Goal: Task Accomplishment & Management: Manage account settings

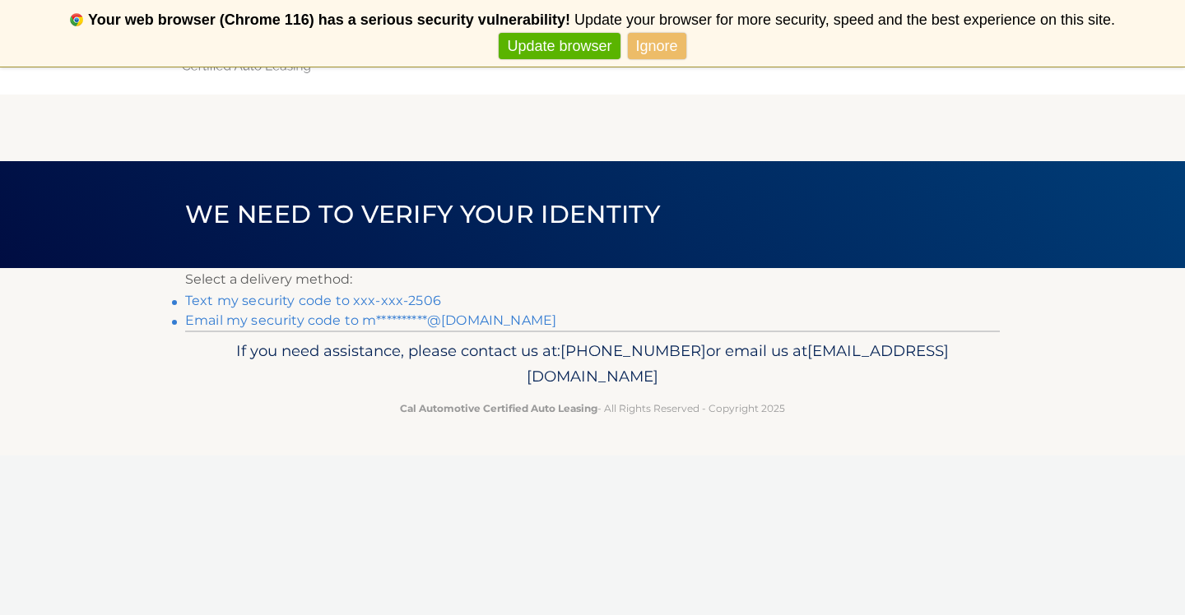
click at [346, 299] on link "Text my security code to xxx-xxx-2506" at bounding box center [313, 301] width 256 height 16
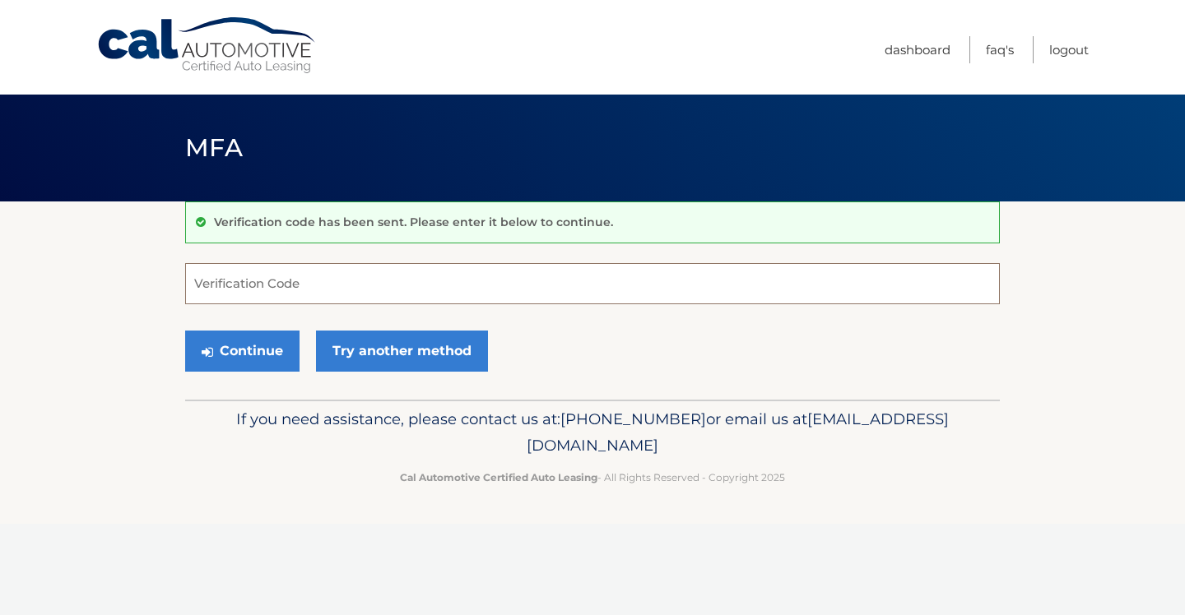
click at [228, 286] on input "Verification Code" at bounding box center [592, 283] width 815 height 41
type input "897519"
click at [236, 352] on button "Continue" at bounding box center [242, 351] width 114 height 41
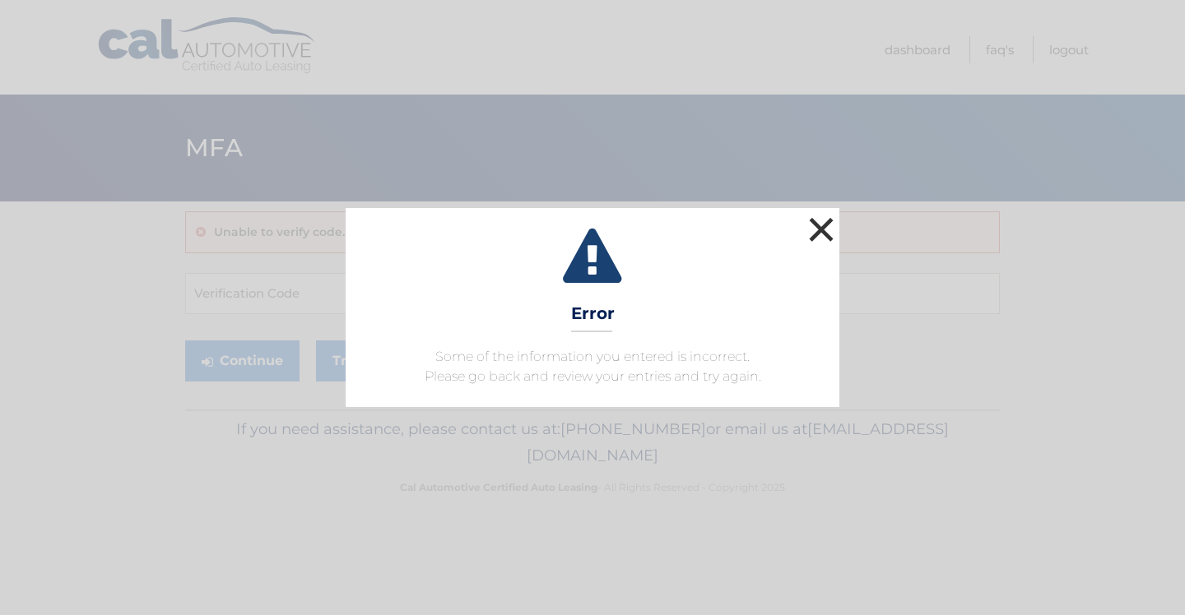
click at [817, 230] on button "×" at bounding box center [821, 229] width 33 height 33
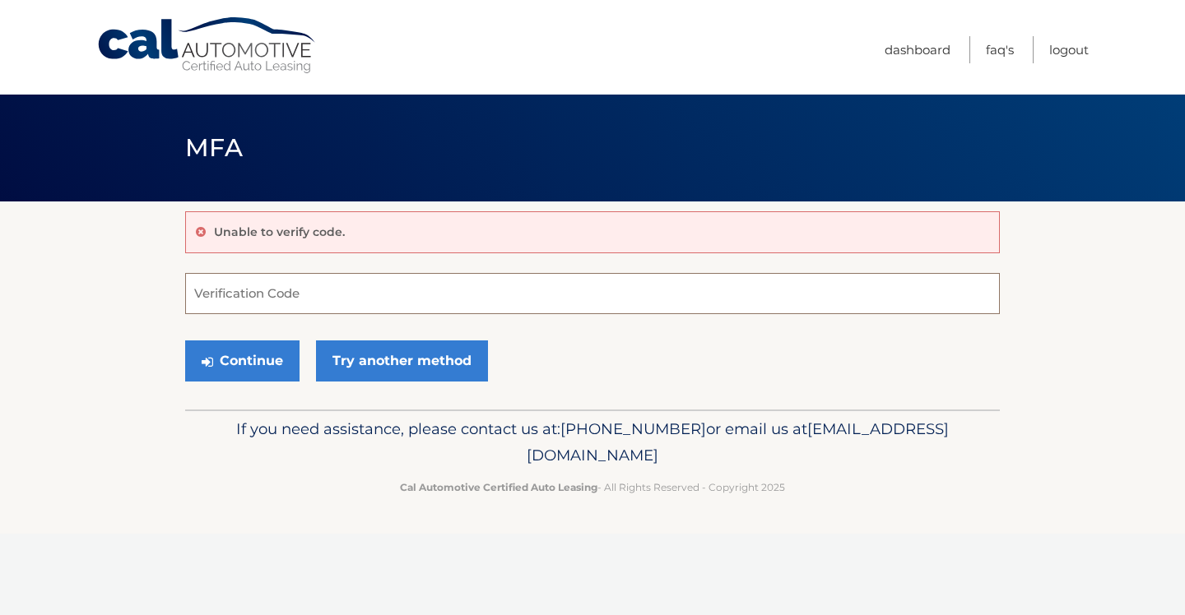
click at [284, 299] on input "Verification Code" at bounding box center [592, 293] width 815 height 41
type input "897518"
click at [265, 364] on button "Continue" at bounding box center [242, 361] width 114 height 41
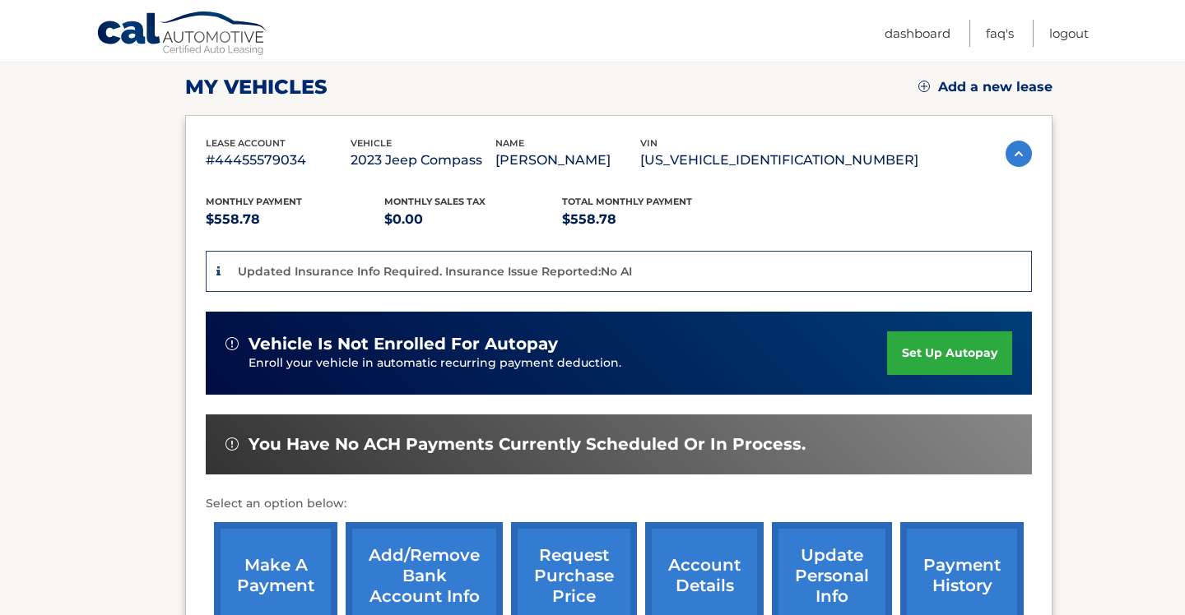
scroll to position [232, 0]
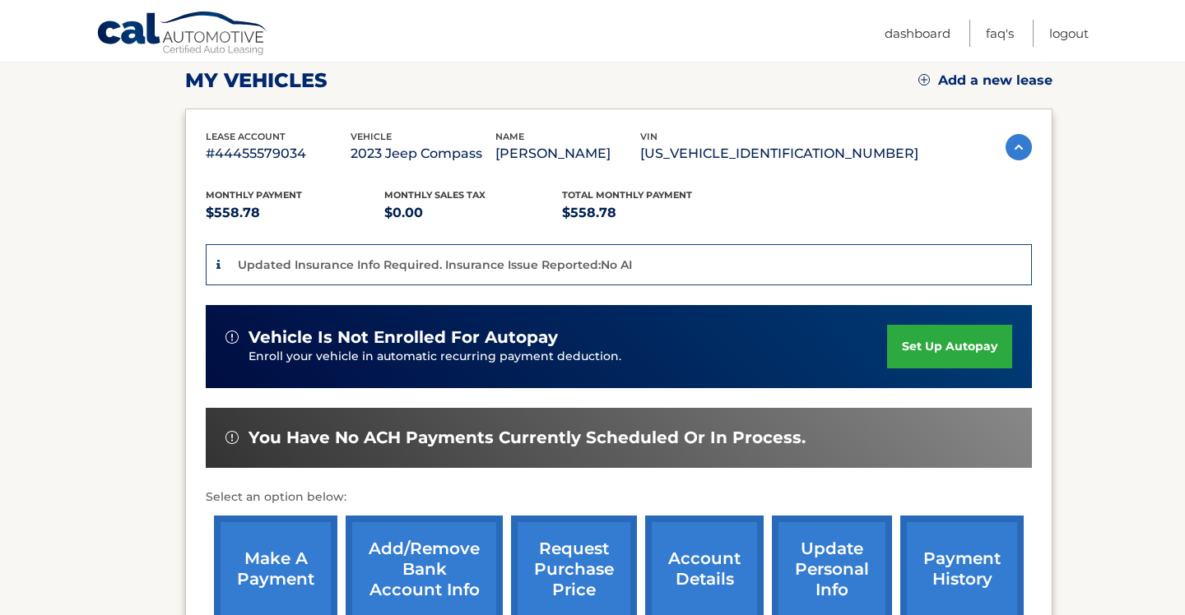
click at [280, 578] on link "make a payment" at bounding box center [275, 570] width 123 height 108
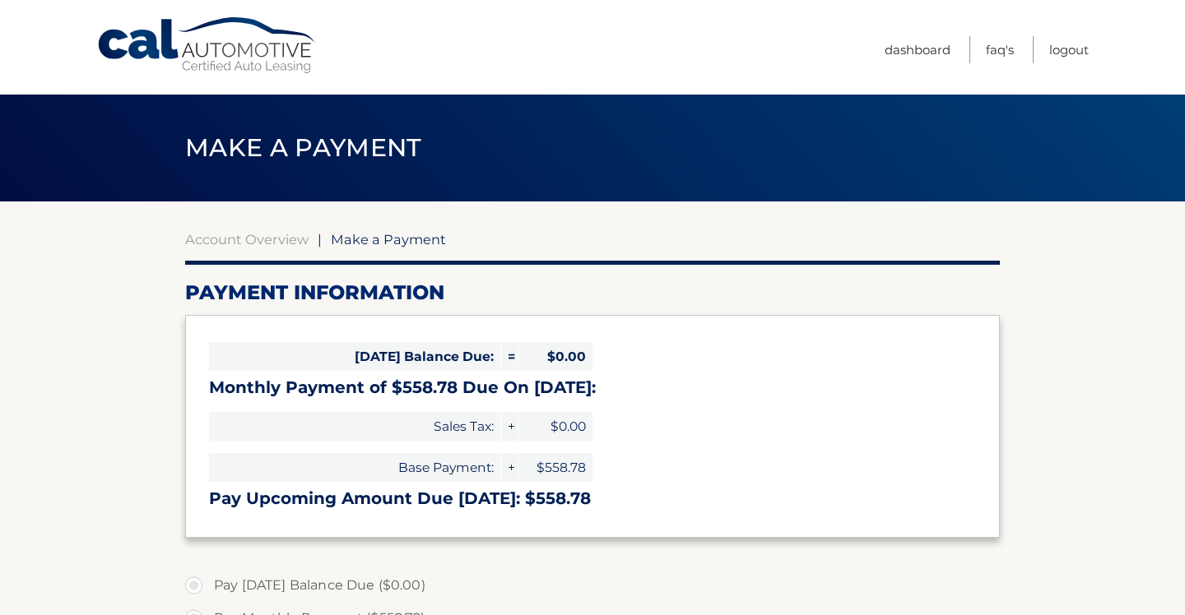
select select "ZjM3MTg5N2ItMDM1NC00YWU2LWExYjUtNTZlNmYzN2VhZTk4"
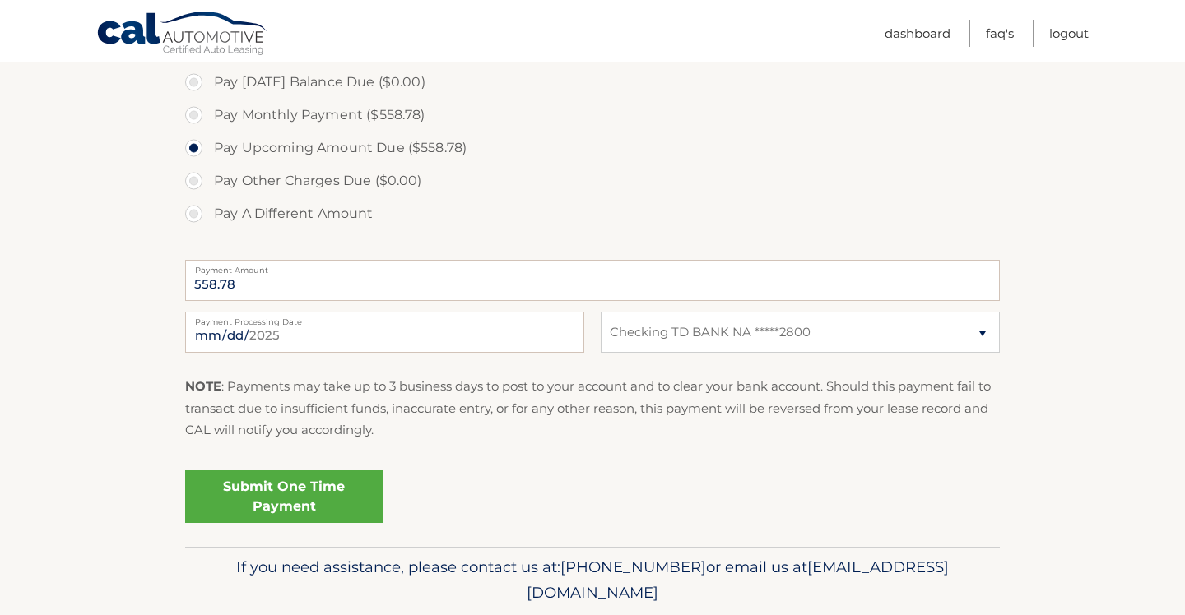
scroll to position [509, 0]
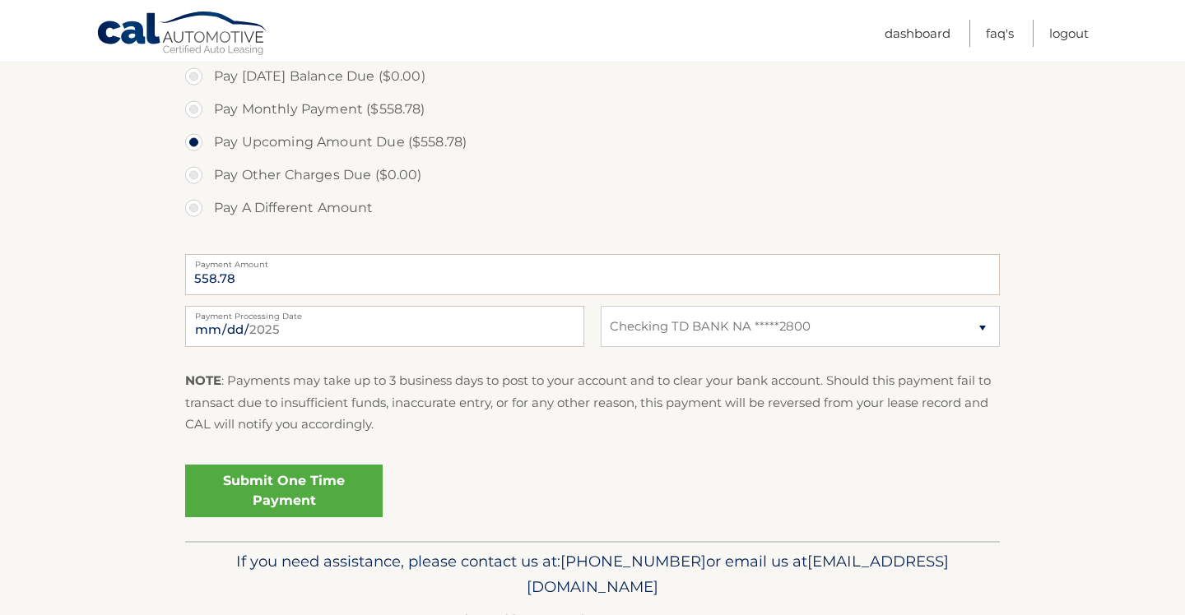
click at [266, 494] on link "Submit One Time Payment" at bounding box center [283, 491] width 197 height 53
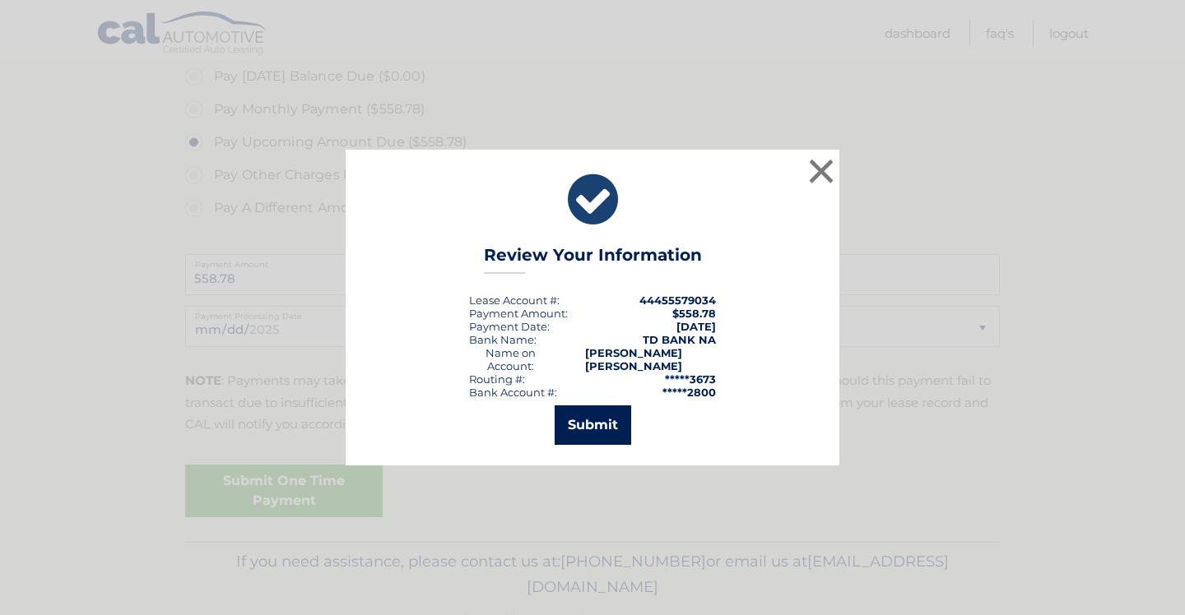
click at [595, 419] on button "Submit" at bounding box center [593, 425] width 77 height 39
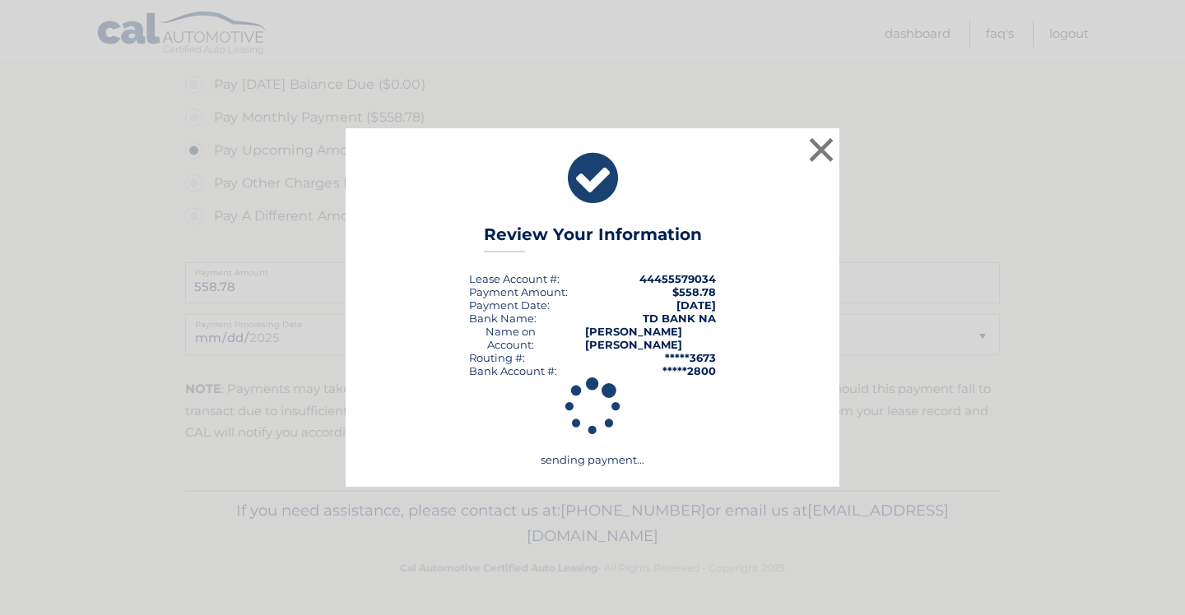
scroll to position [501, 0]
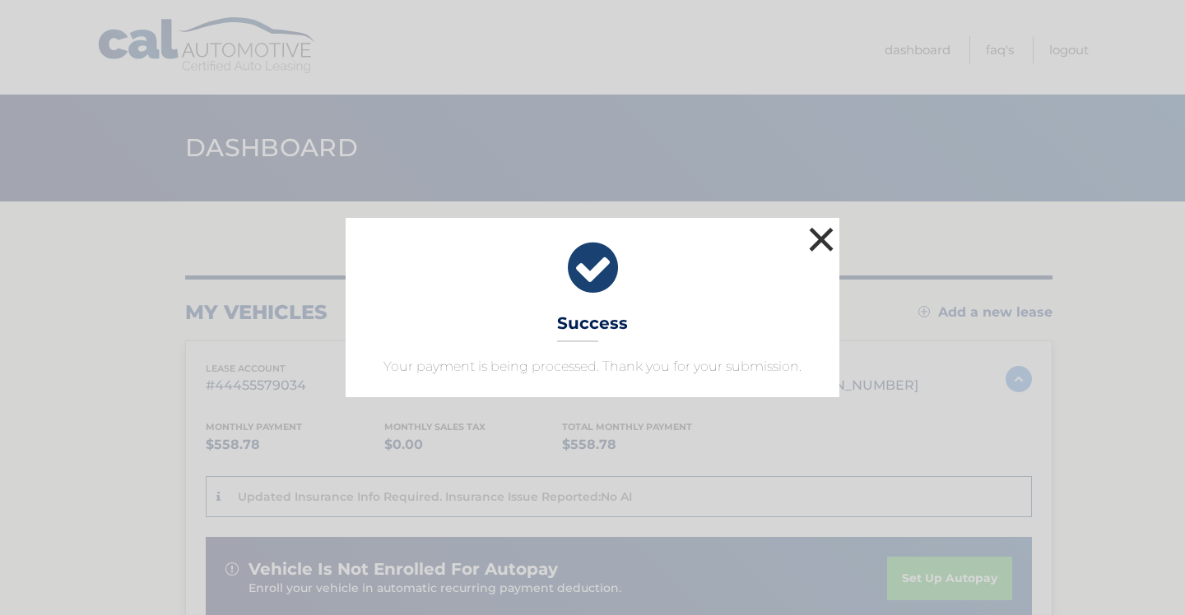
click at [825, 240] on button "×" at bounding box center [821, 239] width 33 height 33
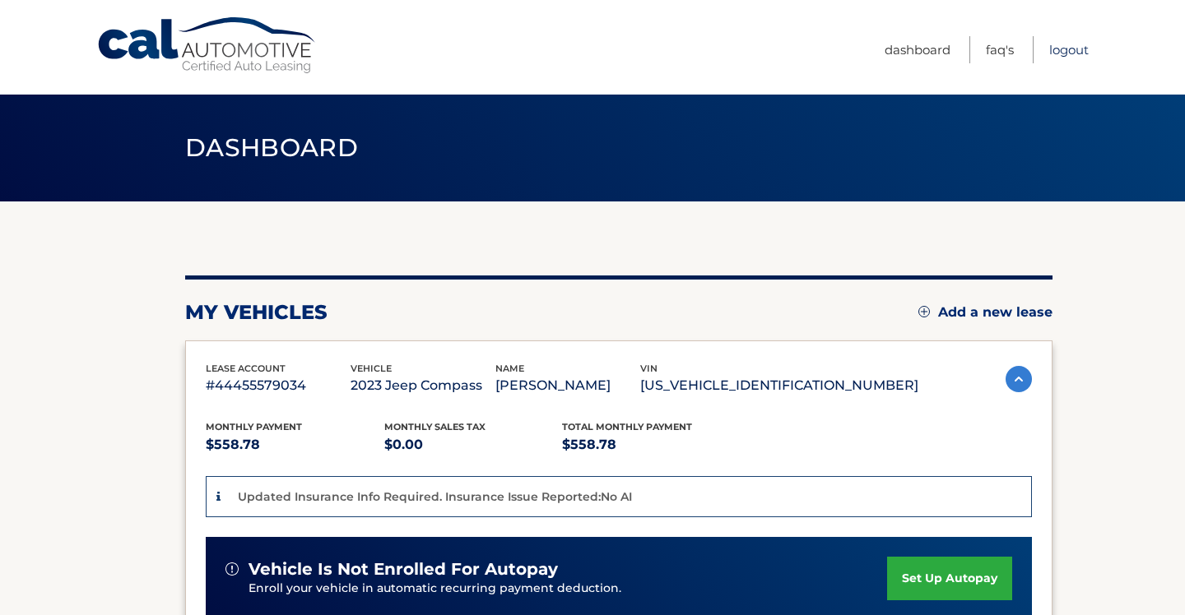
click at [1054, 49] on link "Logout" at bounding box center [1068, 49] width 39 height 27
